Goal: Transaction & Acquisition: Purchase product/service

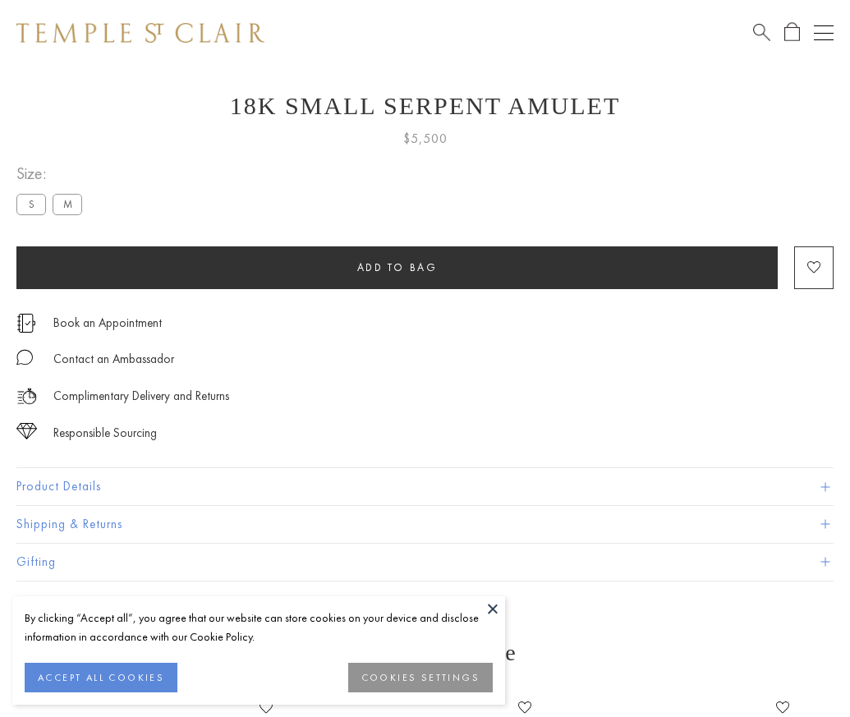
click at [397, 260] on span "Add to bag" at bounding box center [397, 267] width 80 height 14
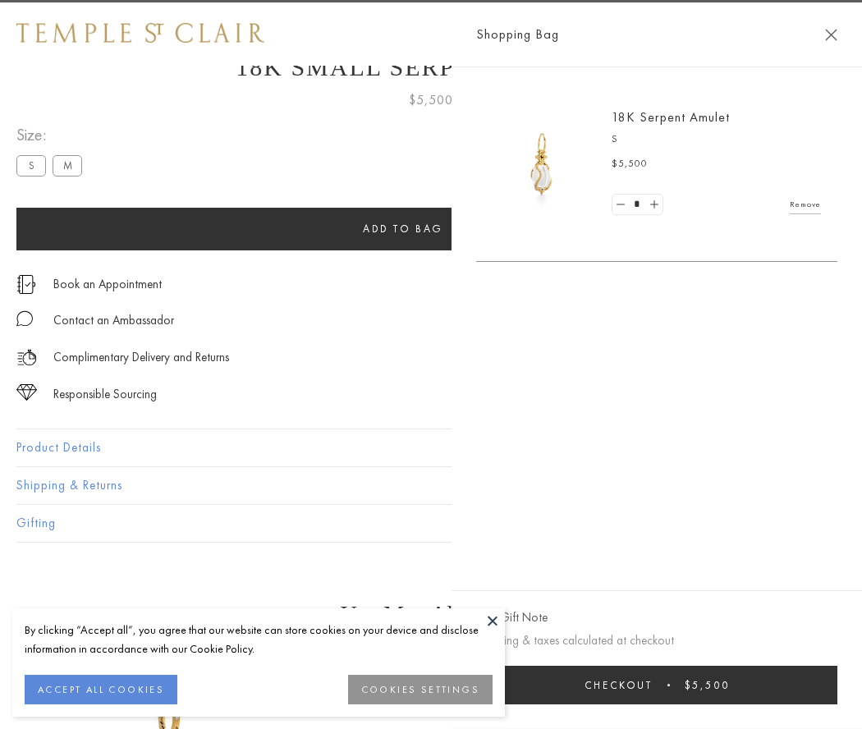
click at [768, 685] on button "Checkout $5,500" at bounding box center [656, 685] width 361 height 39
